Goal: Task Accomplishment & Management: Manage account settings

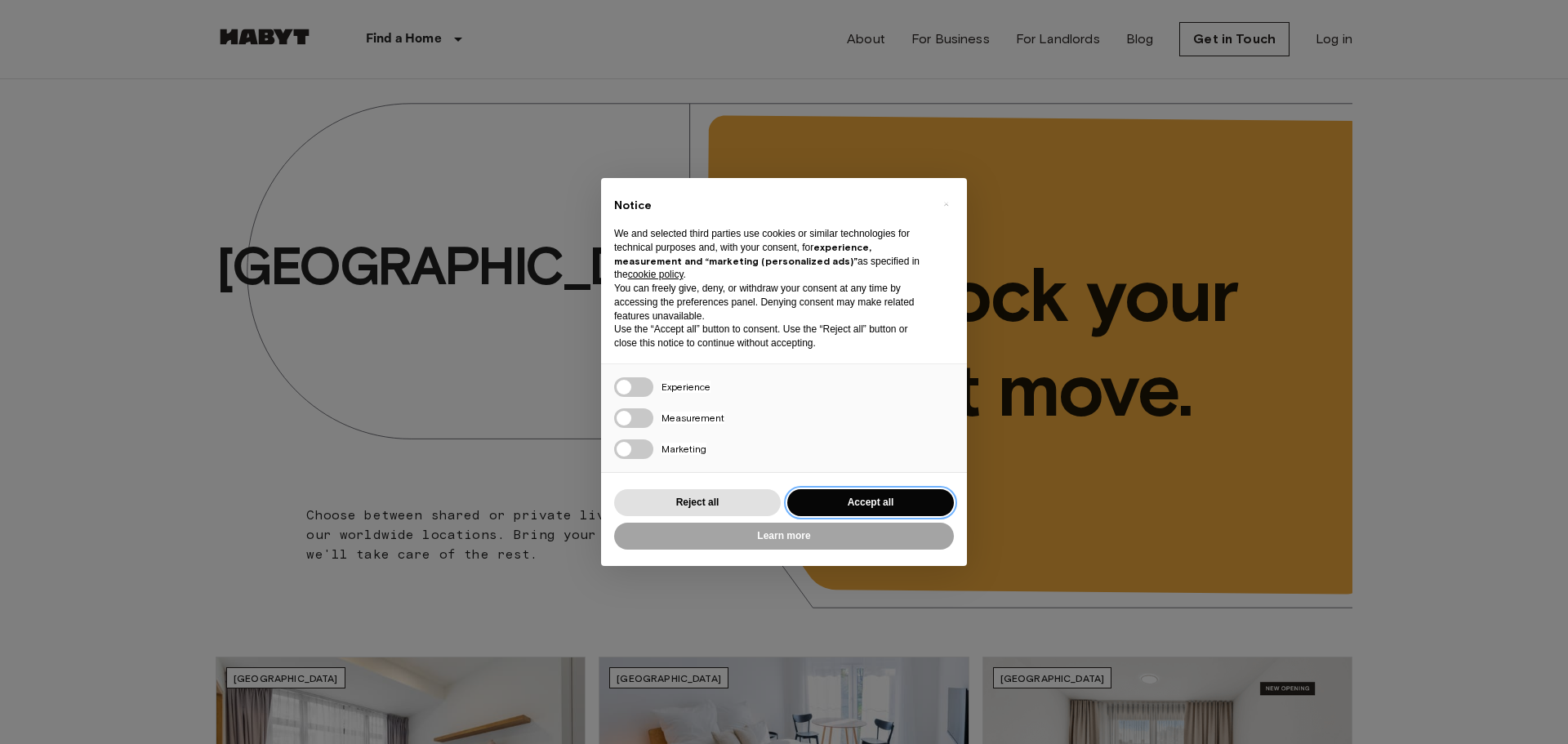
click at [873, 500] on button "Accept all" at bounding box center [870, 503] width 166 height 27
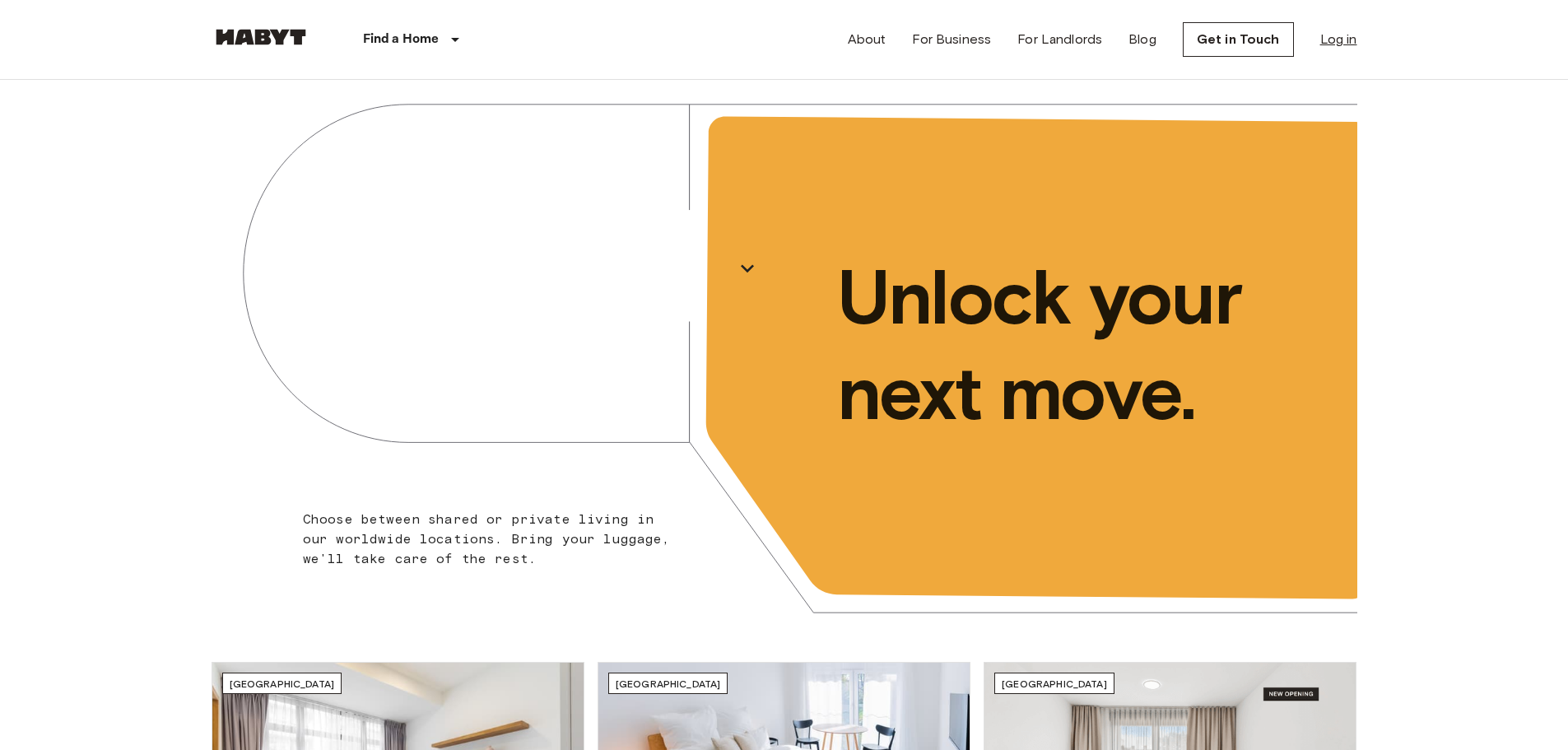
click at [1341, 35] on link "Log in" at bounding box center [1338, 39] width 37 height 20
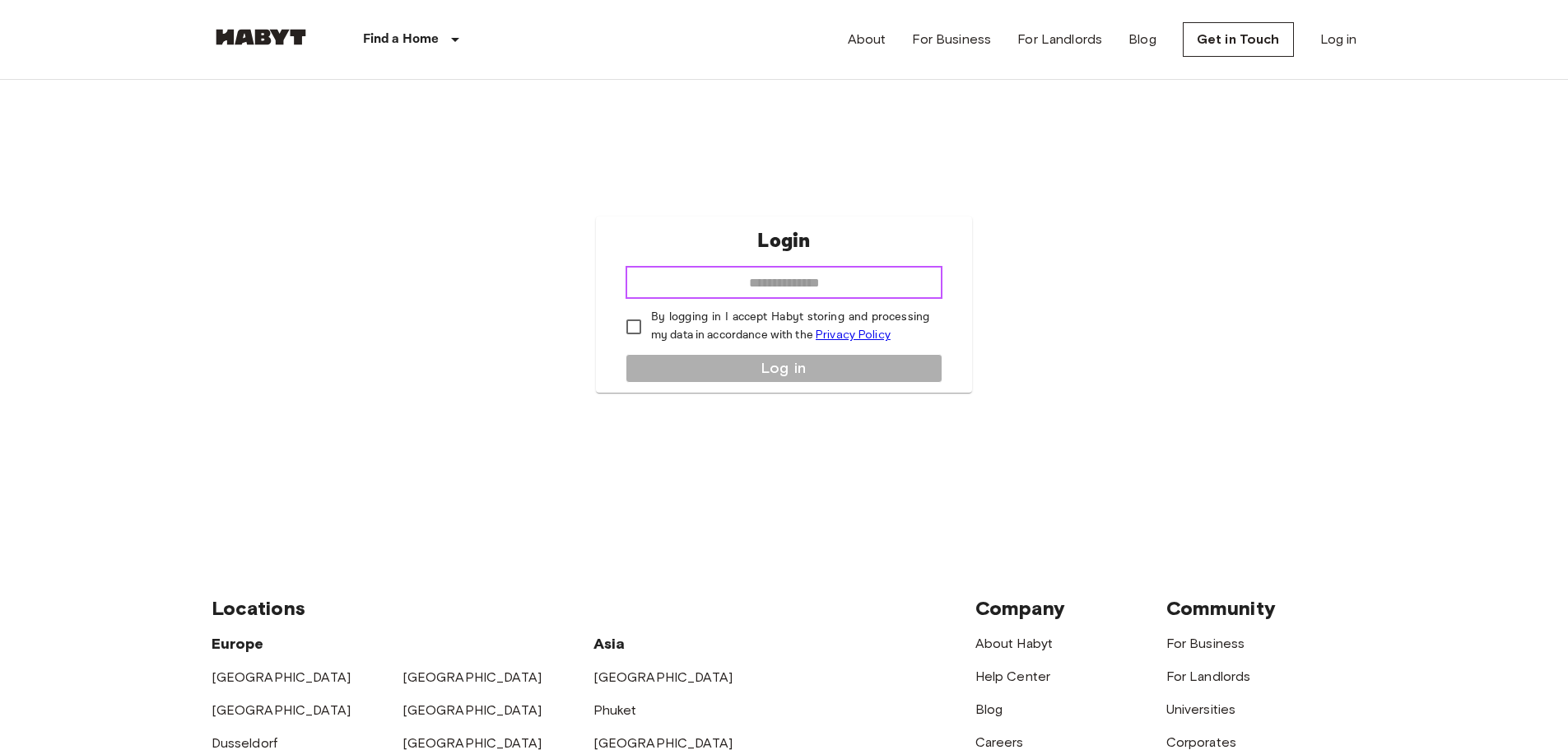
click at [811, 283] on input "email" at bounding box center [783, 282] width 317 height 33
type input "**********"
click at [688, 361] on div "**********" at bounding box center [783, 304] width 376 height 176
click at [689, 365] on div "**********" at bounding box center [783, 304] width 376 height 176
click at [695, 374] on div "**********" at bounding box center [783, 304] width 376 height 176
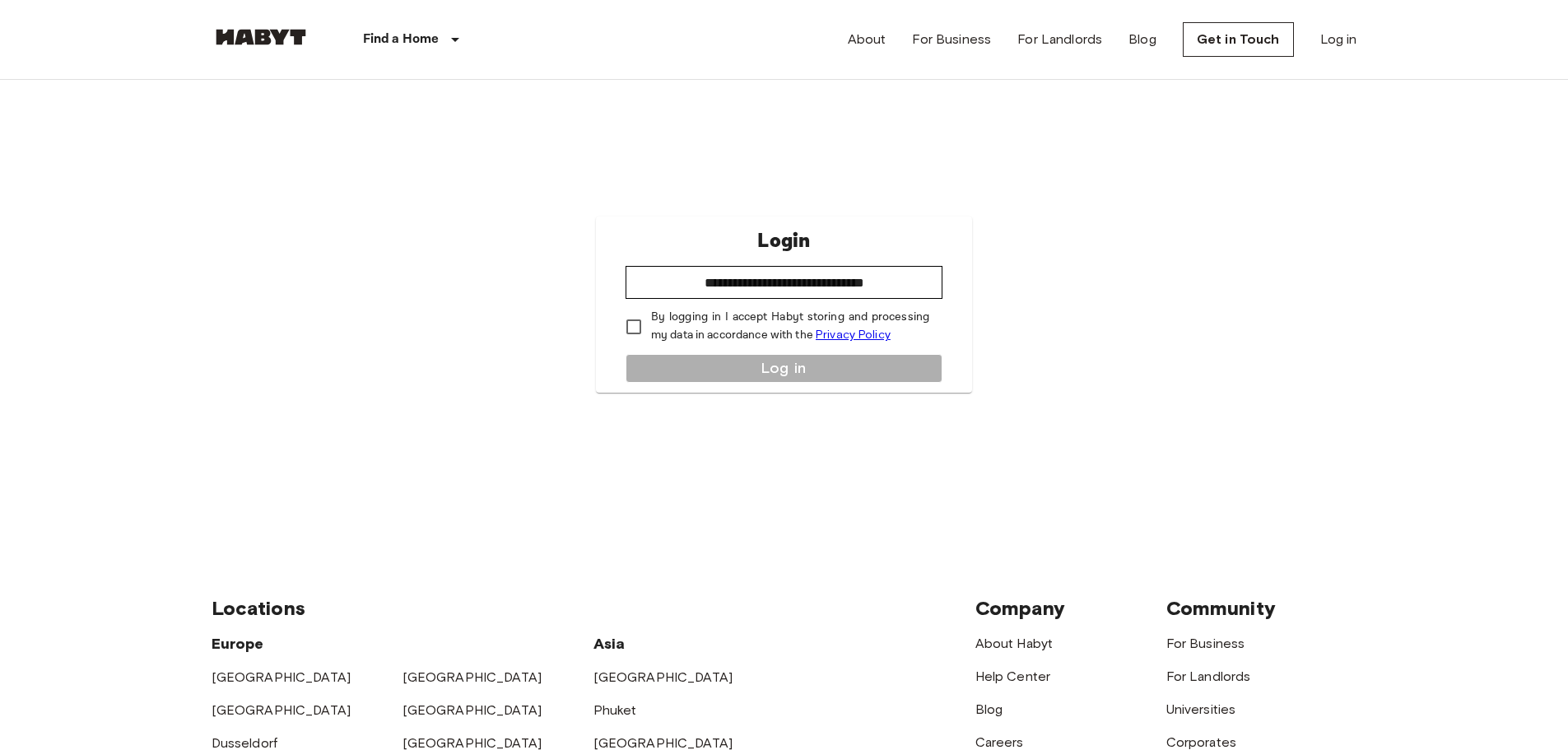
click at [655, 327] on p "By logging in I accept Habyt storing and processing my data in accordance with …" at bounding box center [790, 326] width 278 height 35
click at [681, 360] on button "Log in" at bounding box center [783, 369] width 317 height 29
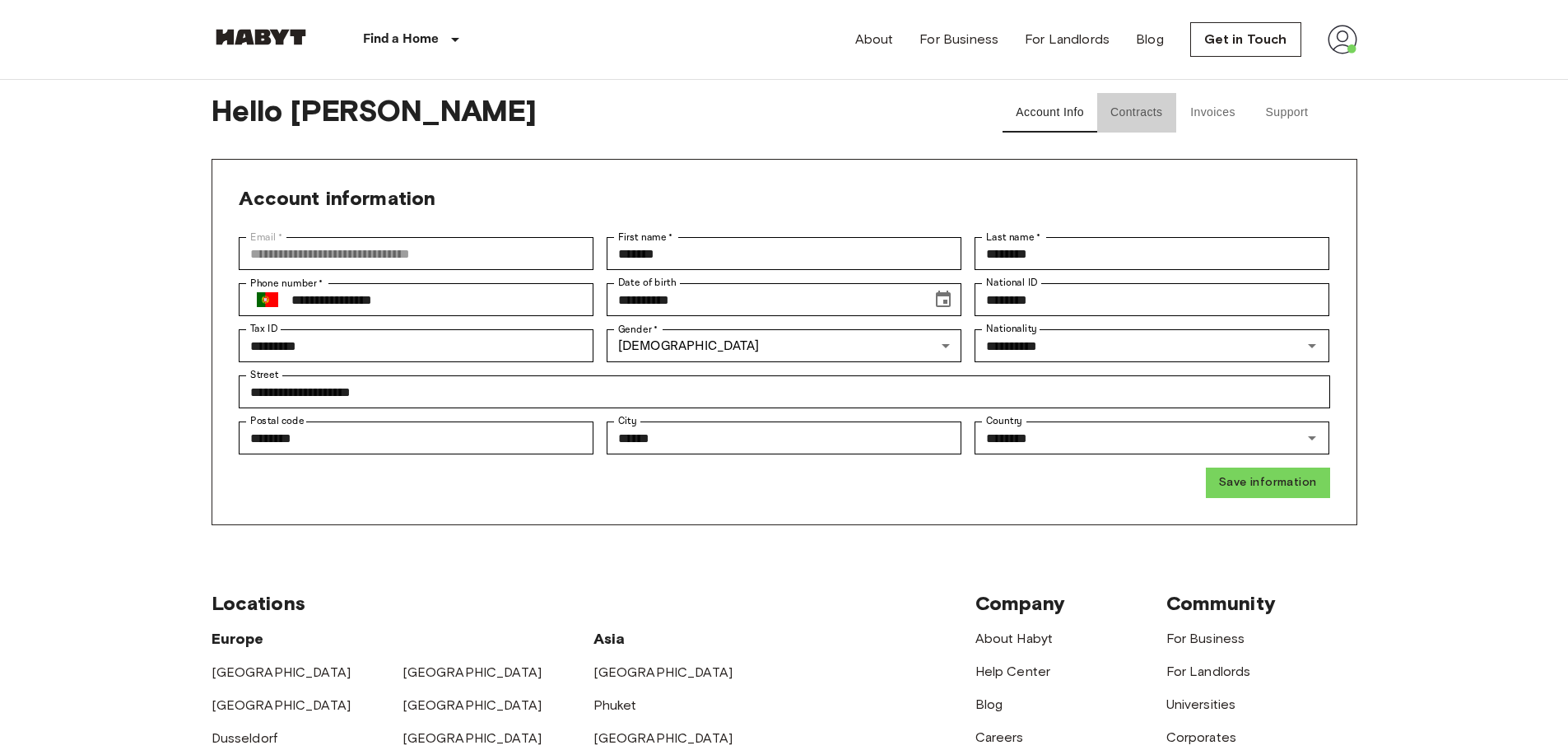
click at [1135, 121] on button "Contracts" at bounding box center [1137, 113] width 79 height 39
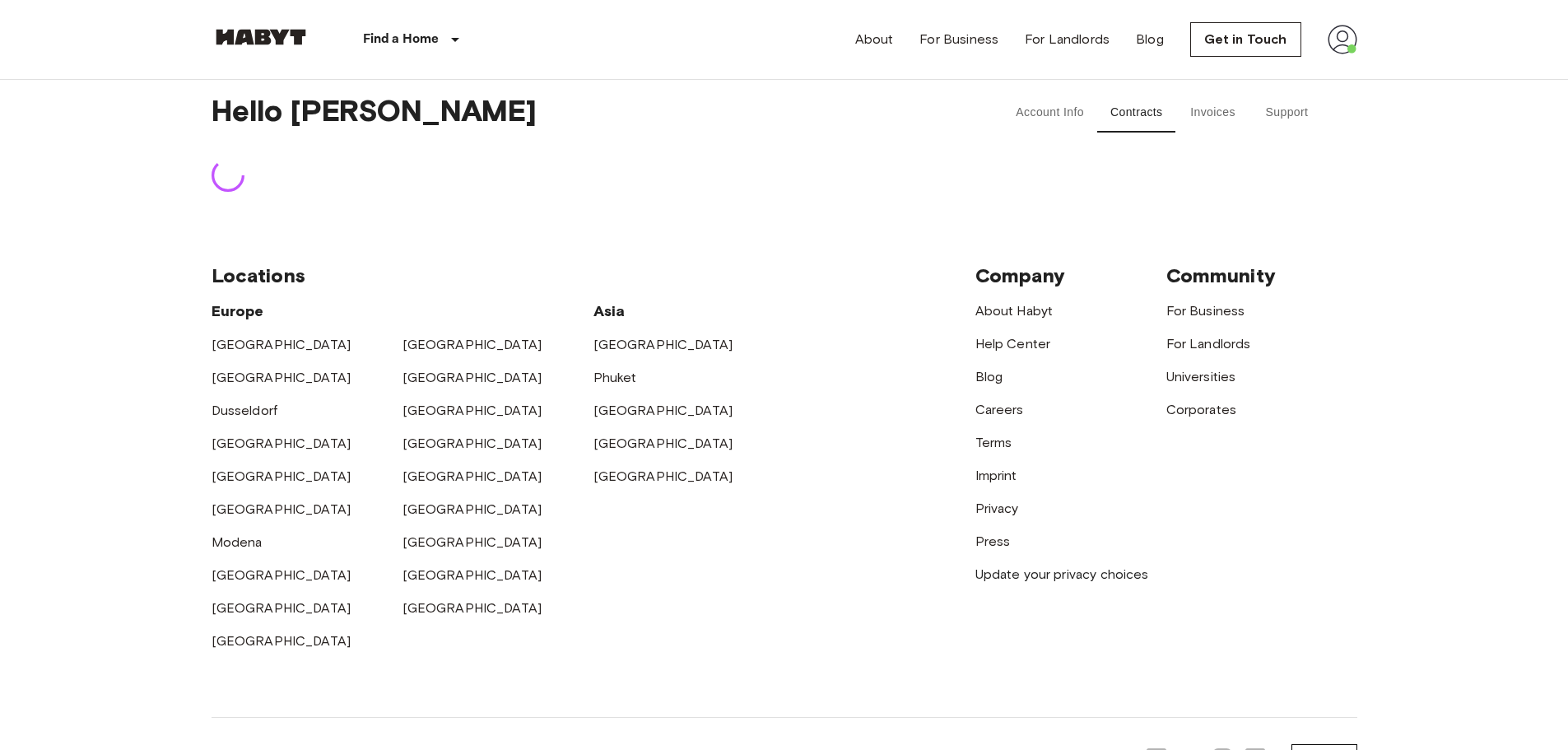
click at [1203, 111] on button "Invoices" at bounding box center [1213, 113] width 74 height 39
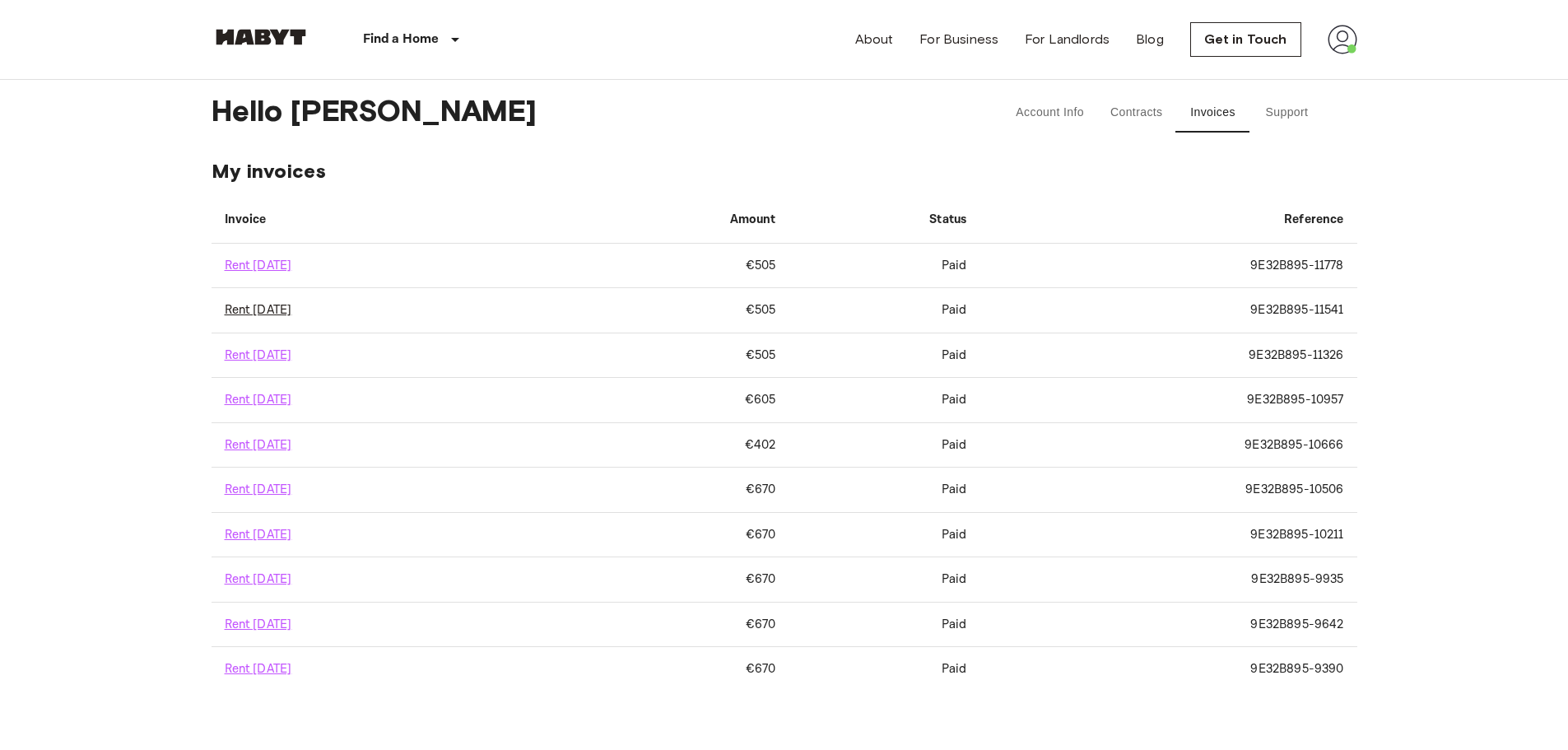
click at [264, 311] on link "Rent [DATE]" at bounding box center [258, 310] width 67 height 15
click at [281, 266] on link "Rent [DATE]" at bounding box center [258, 265] width 67 height 15
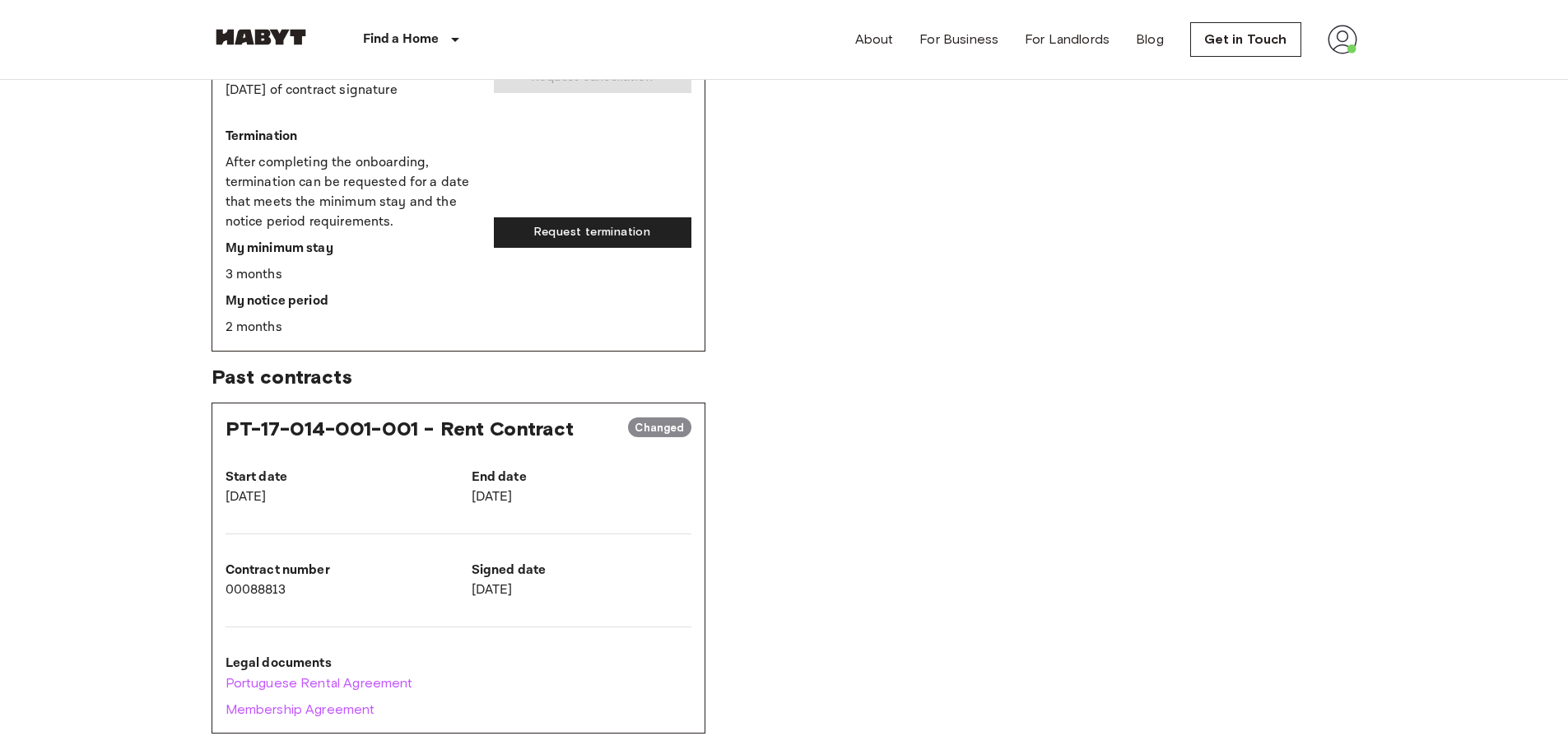
scroll to position [1070, 0]
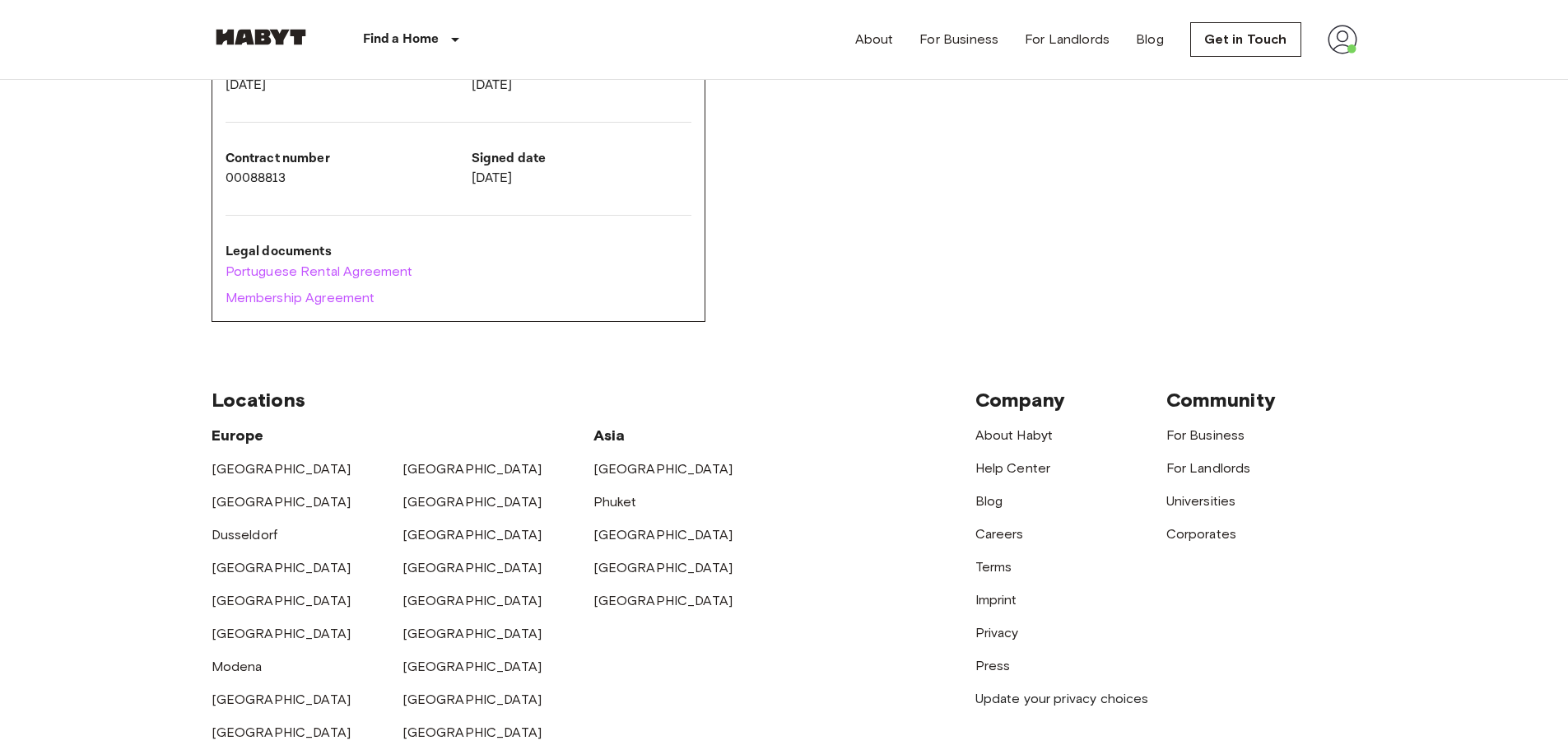
drag, startPoint x: 1565, startPoint y: 517, endPoint x: 1568, endPoint y: 529, distance: 12.4
click at [356, 265] on link "Portuguese Rental Agreement" at bounding box center [457, 272] width 466 height 20
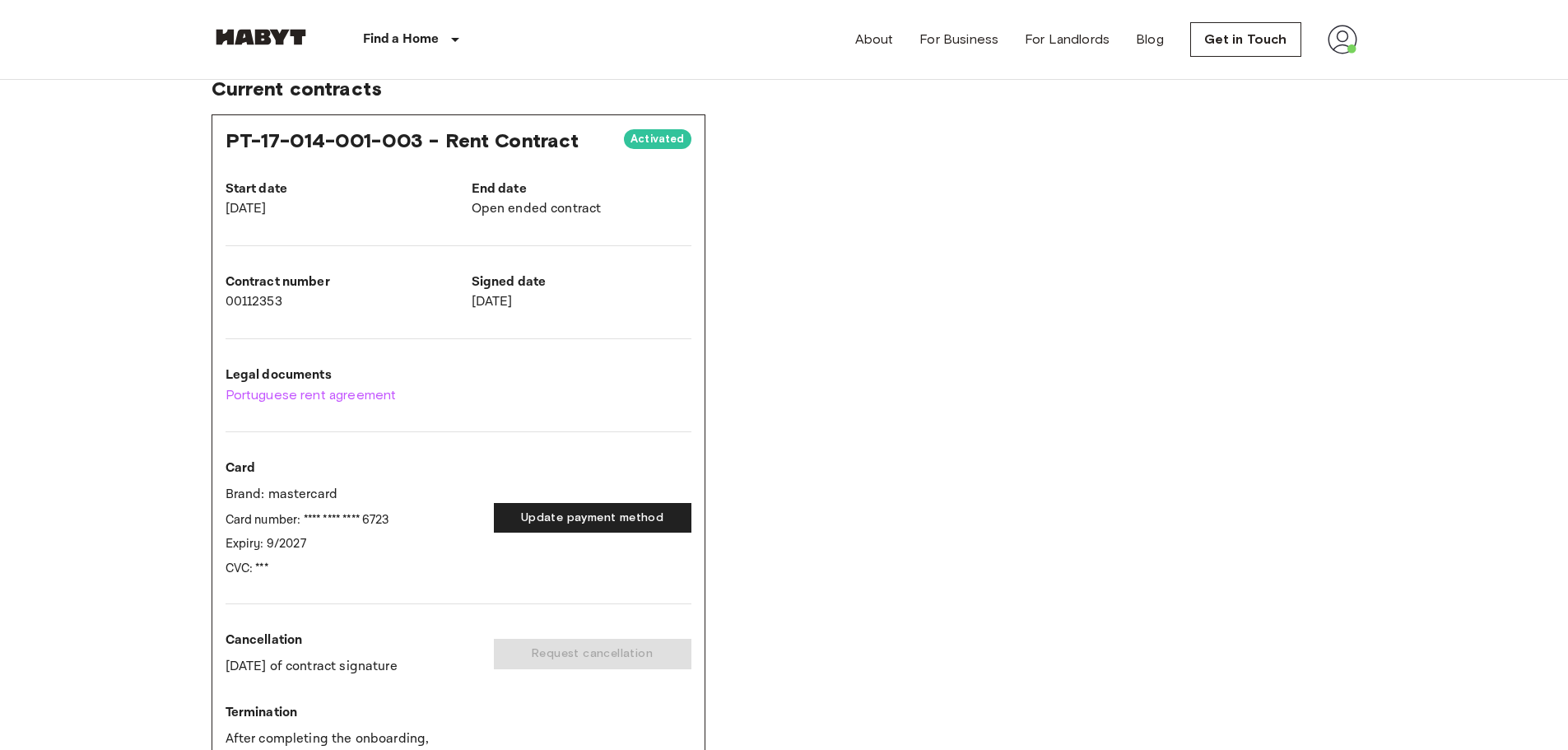
scroll to position [0, 0]
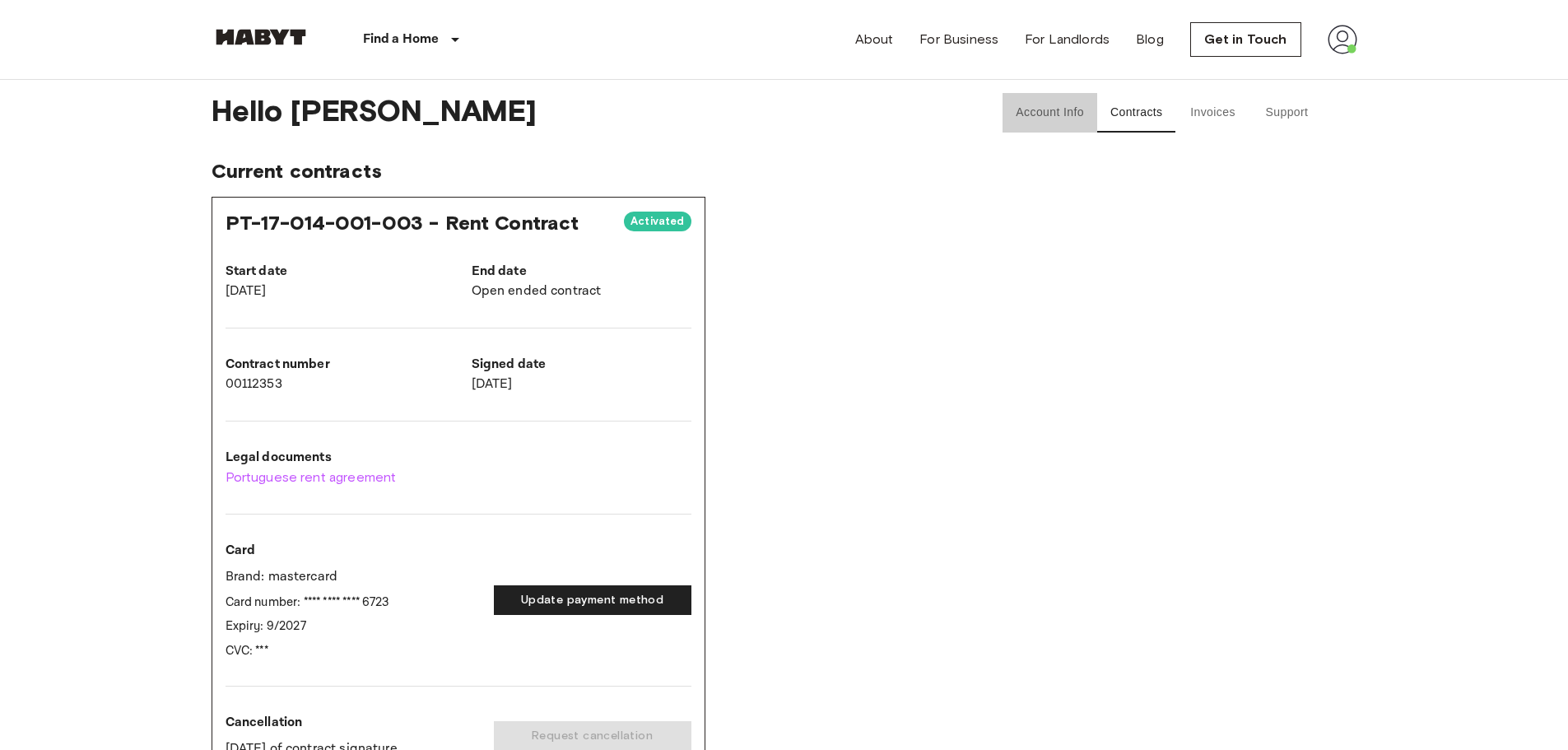
click at [1041, 114] on button "Account Info" at bounding box center [1050, 113] width 95 height 39
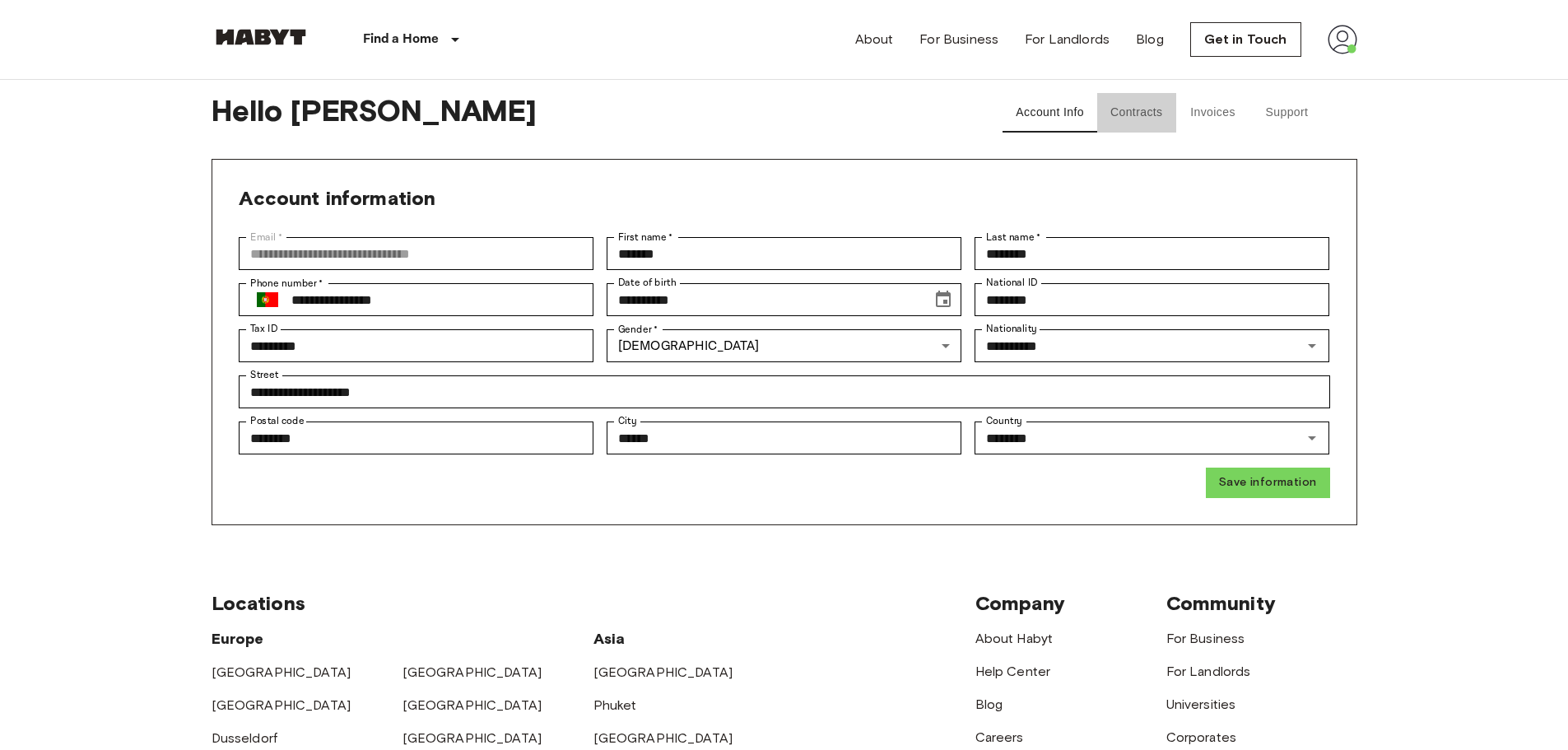
click at [1141, 116] on button "Contracts" at bounding box center [1137, 113] width 79 height 39
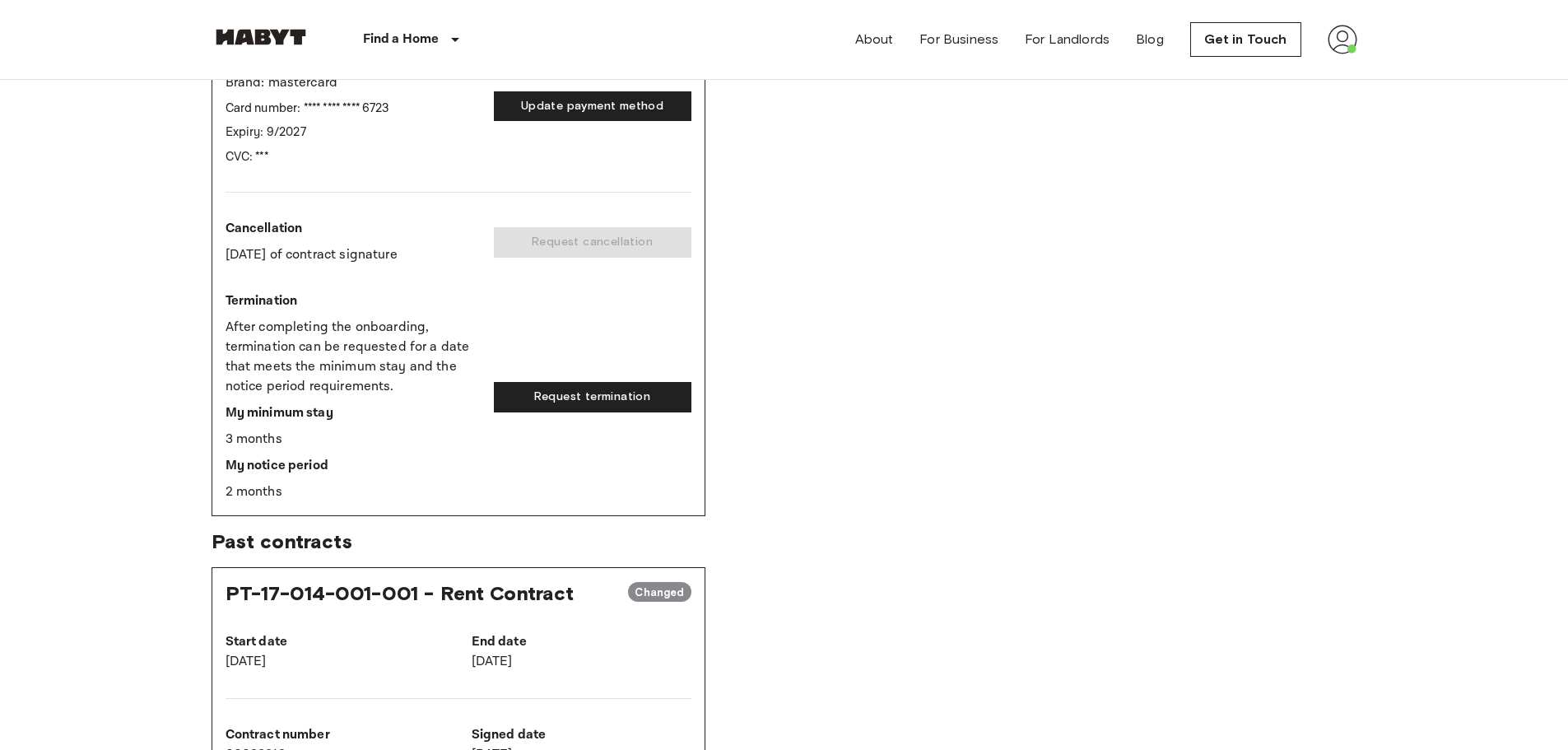
scroll to position [658, 0]
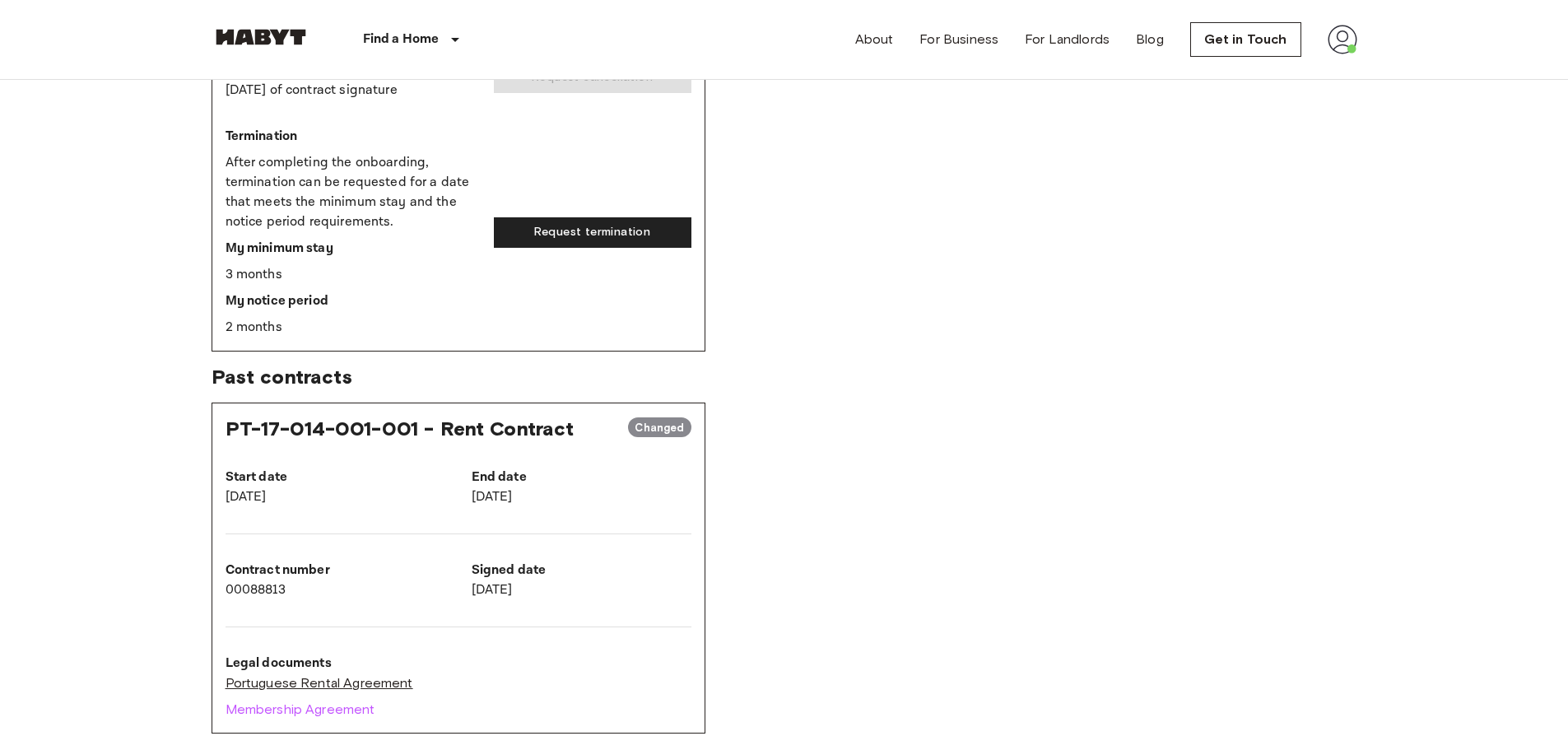
click at [318, 683] on link "Portuguese Rental Agreement" at bounding box center [457, 684] width 466 height 20
